Goal: Navigation & Orientation: Go to known website

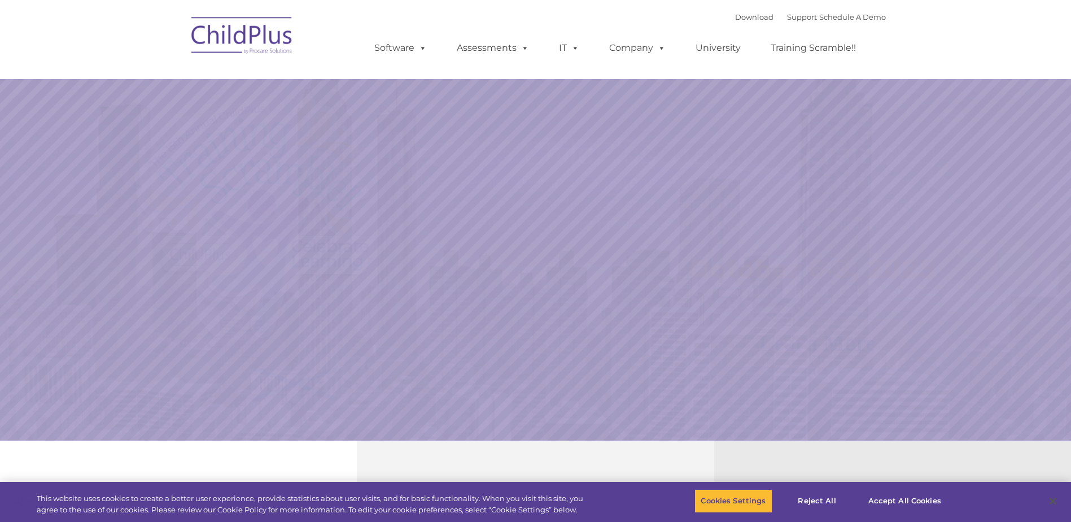
select select "MEDIUM"
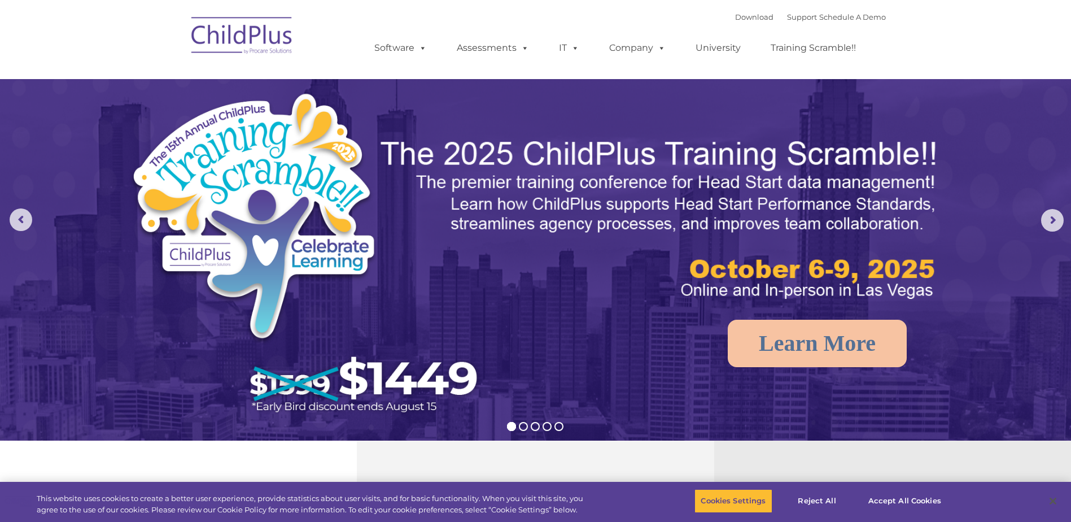
click at [234, 38] on img at bounding box center [242, 37] width 113 height 56
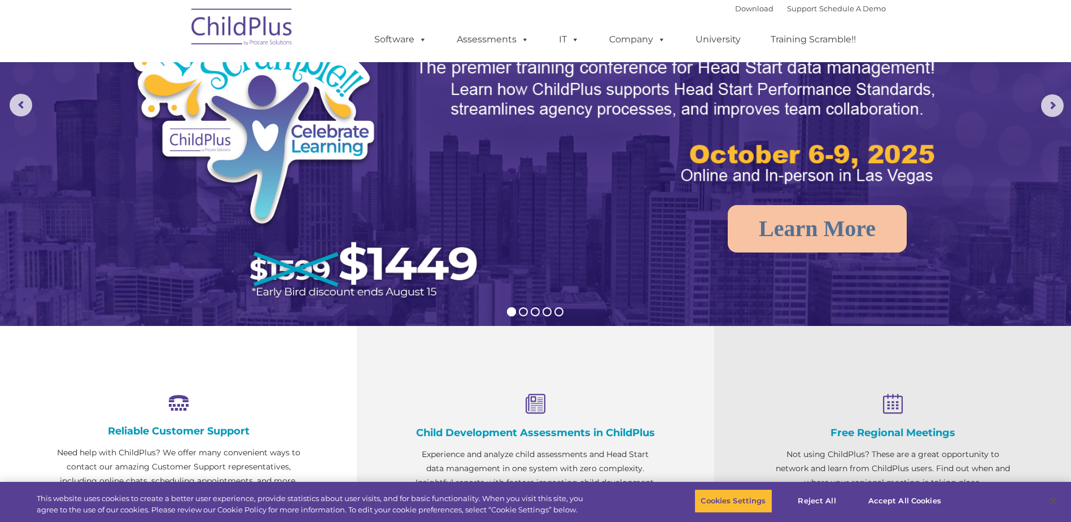
scroll to position [143, 0]
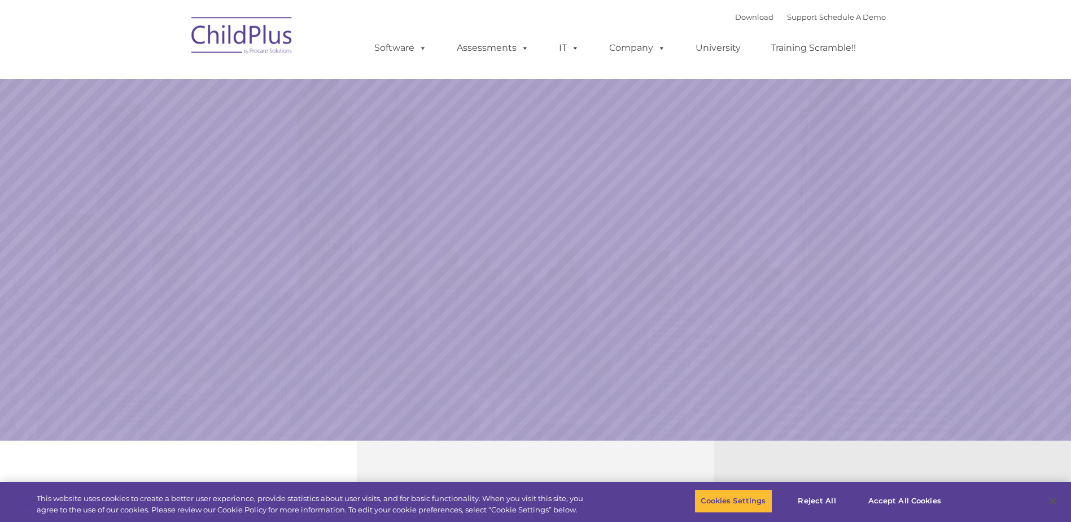
scroll to position [39, 0]
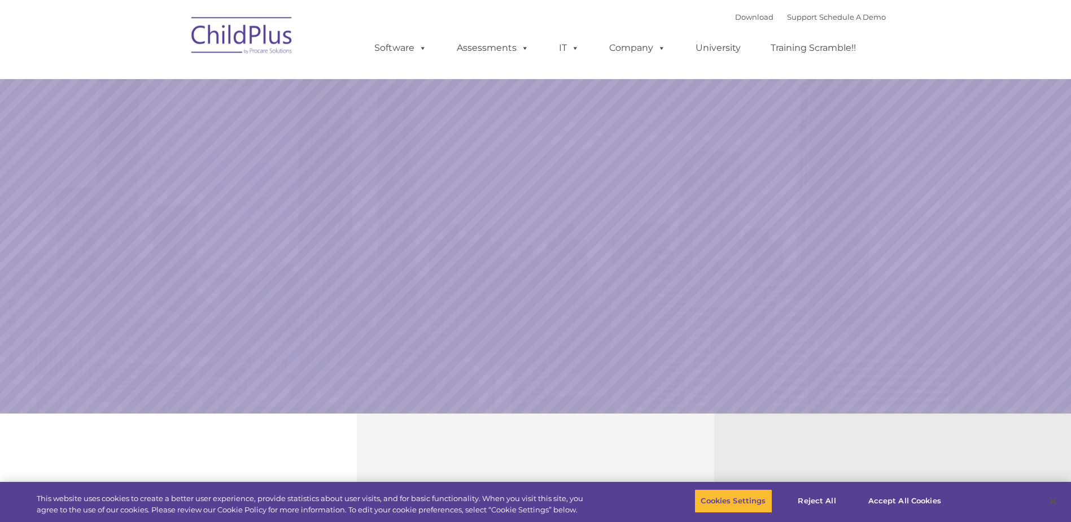
select select "MEDIUM"
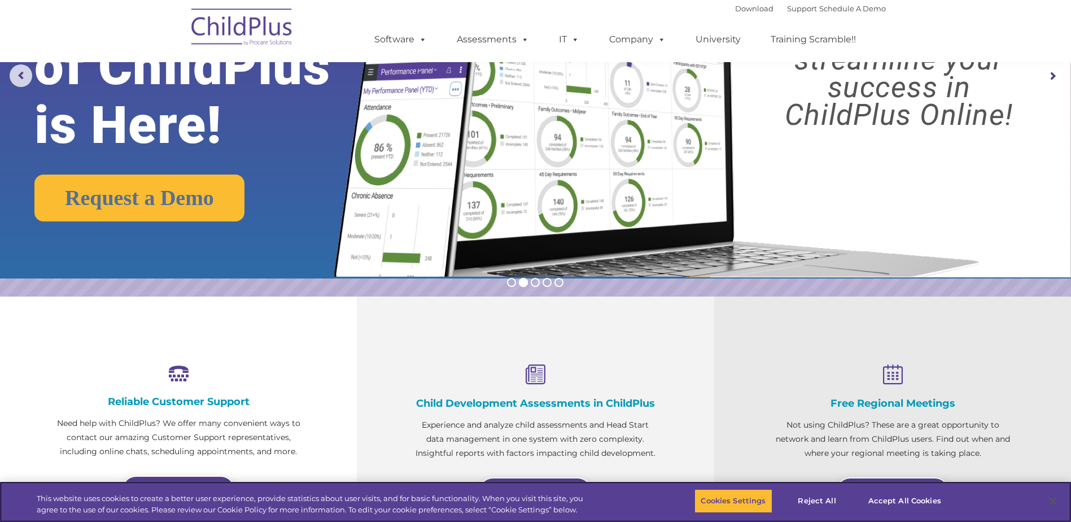
scroll to position [0, 0]
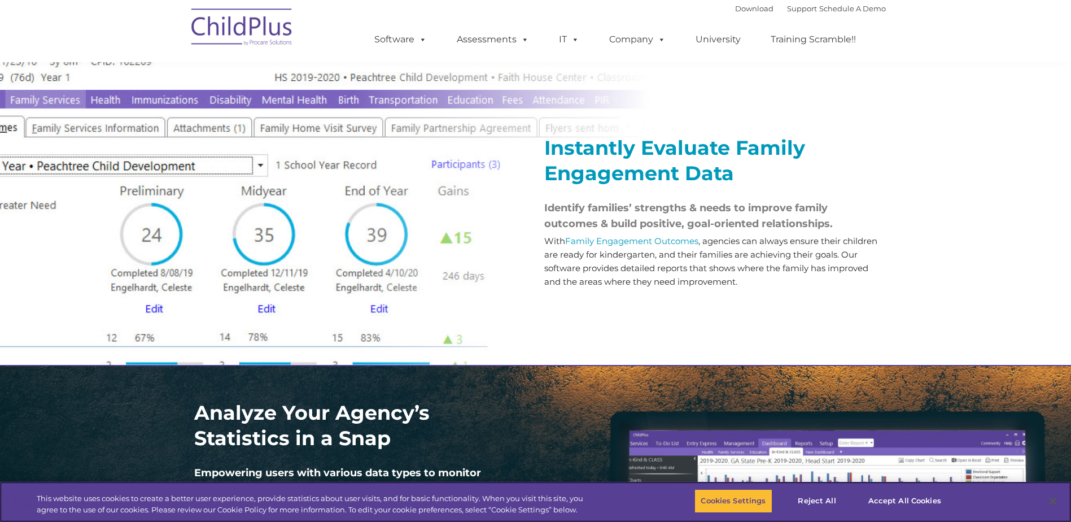
scroll to position [1257, 0]
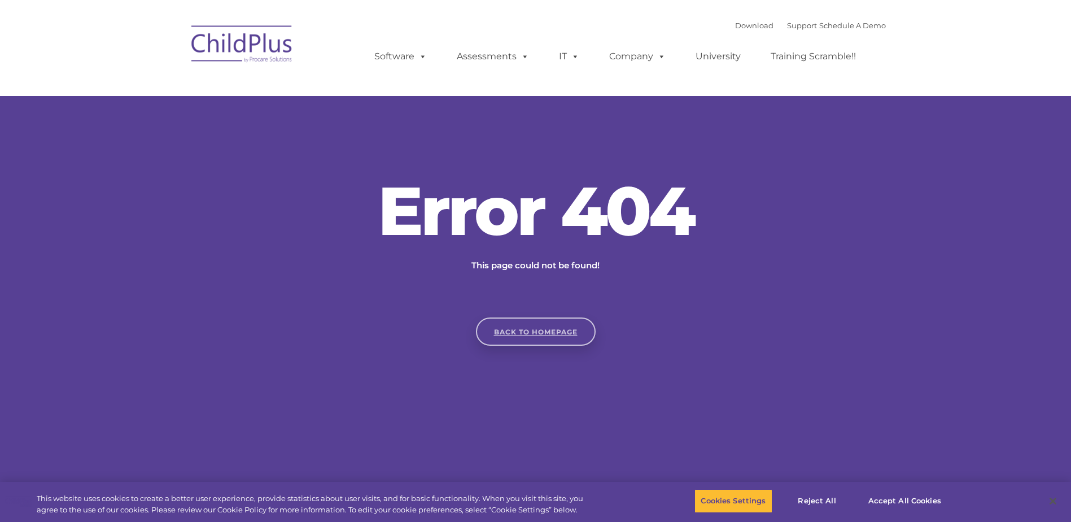
click at [545, 330] on link "Back to homepage" at bounding box center [536, 331] width 120 height 28
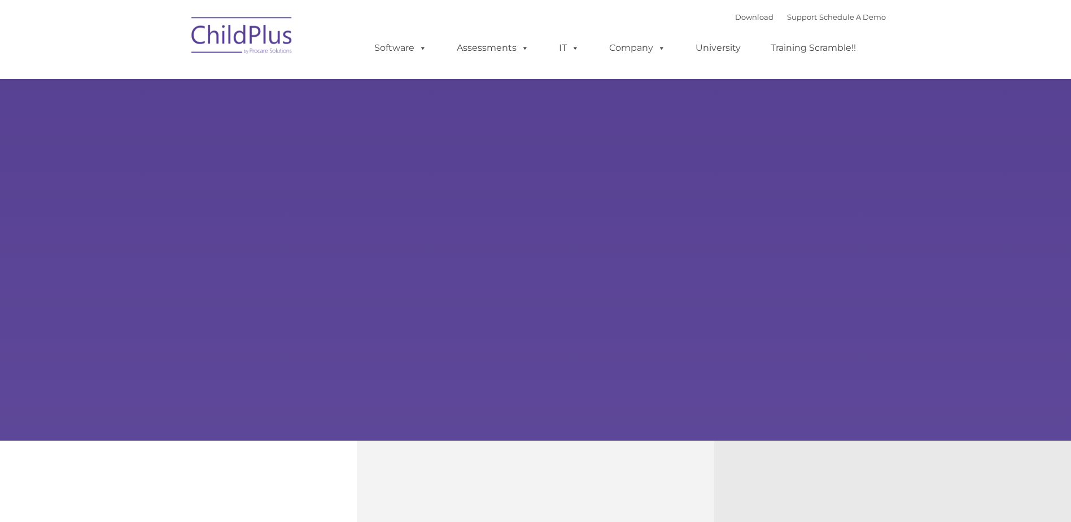
type input ""
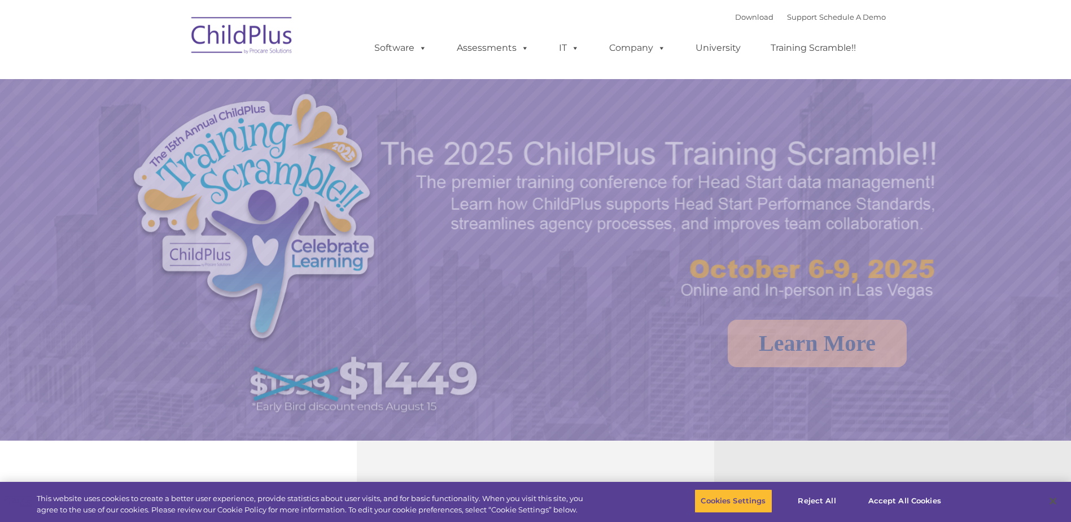
select select "MEDIUM"
